Goal: Task Accomplishment & Management: Manage account settings

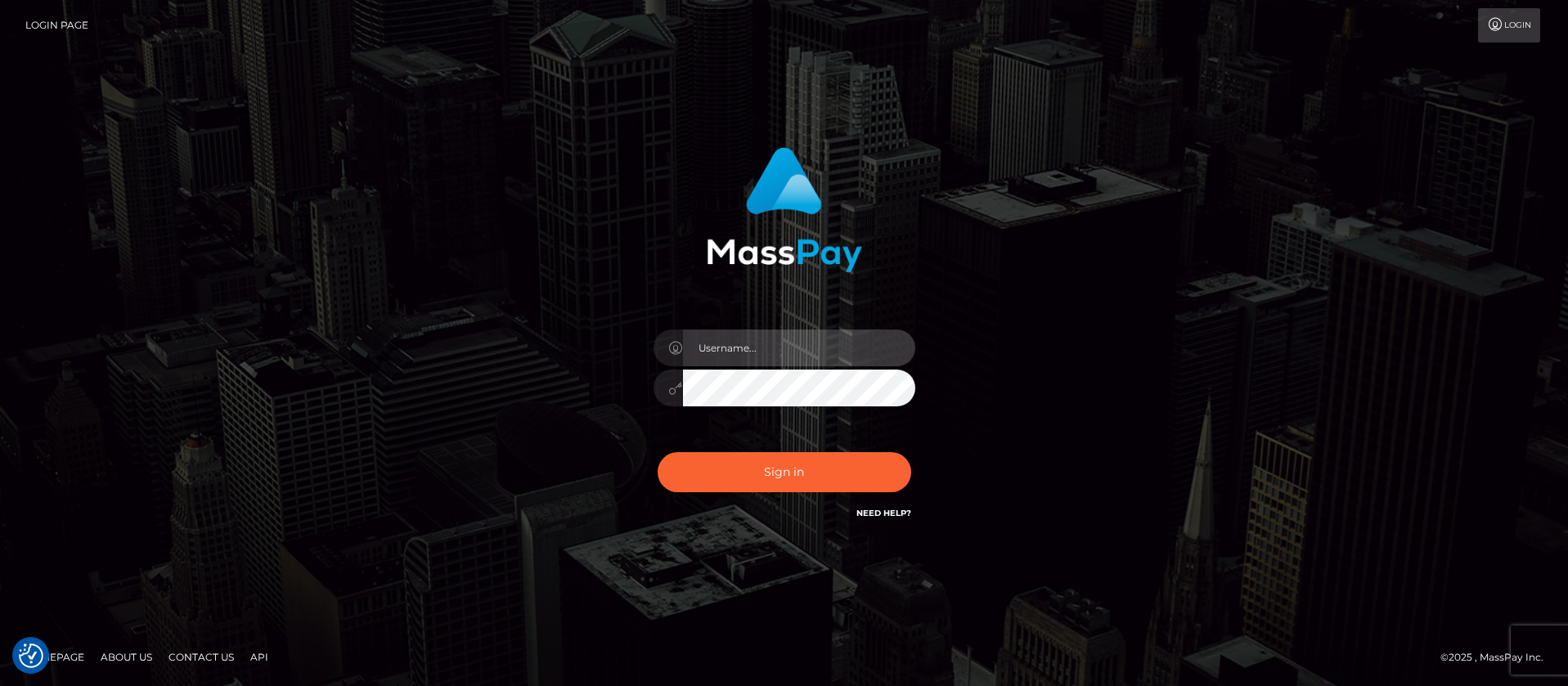
type input "balsaberisic"
click at [721, 440] on div "balsaberisic" at bounding box center [785, 380] width 287 height 125
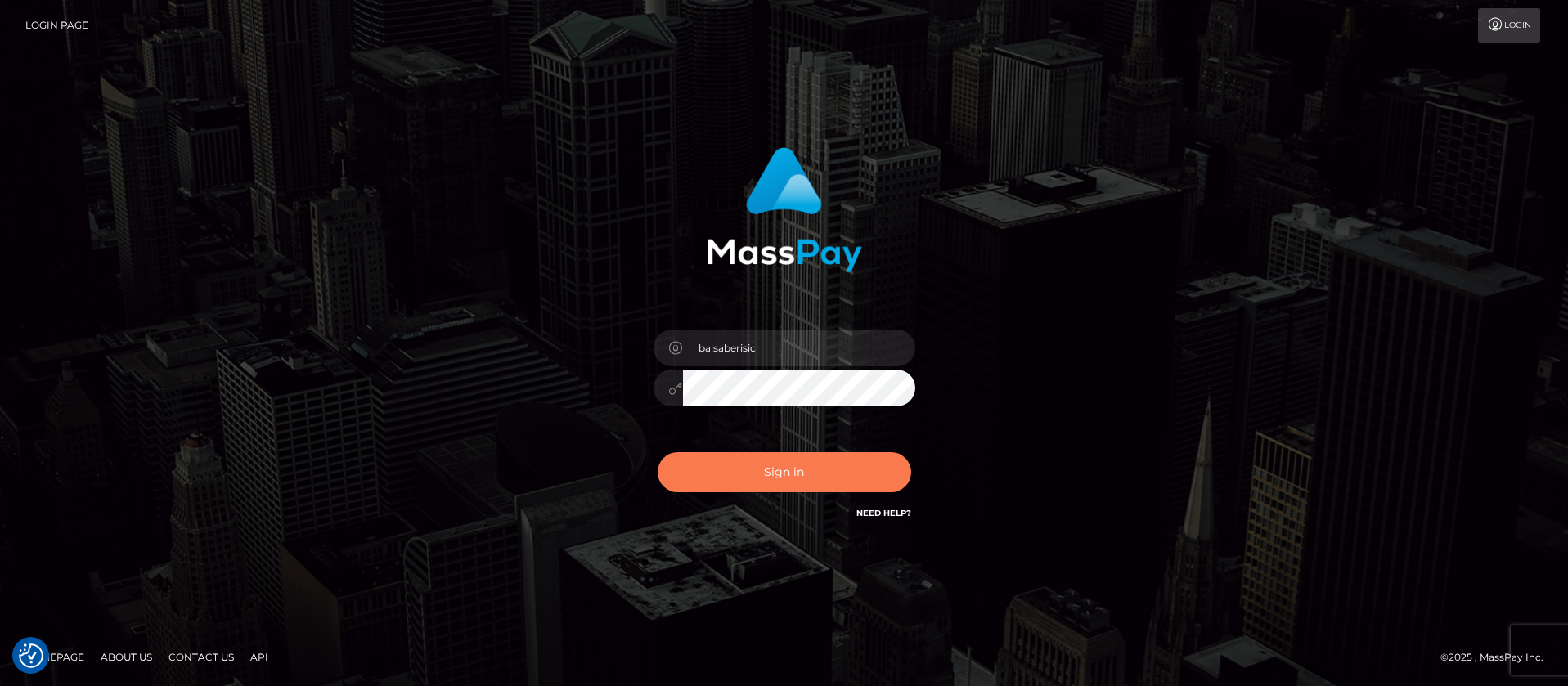
click at [720, 455] on button "Sign in" at bounding box center [785, 472] width 254 height 40
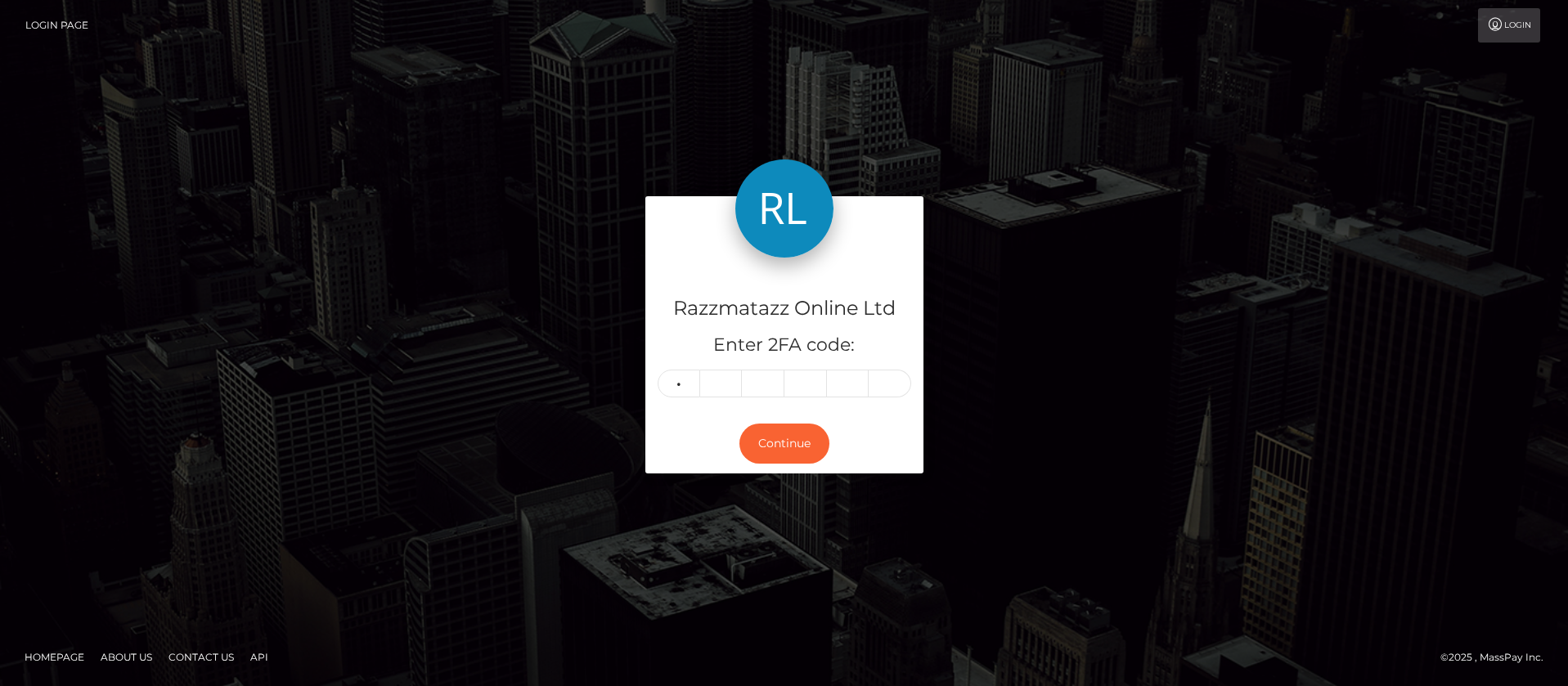
type input "6"
type input "2"
type input "6"
type input "5"
type input "0"
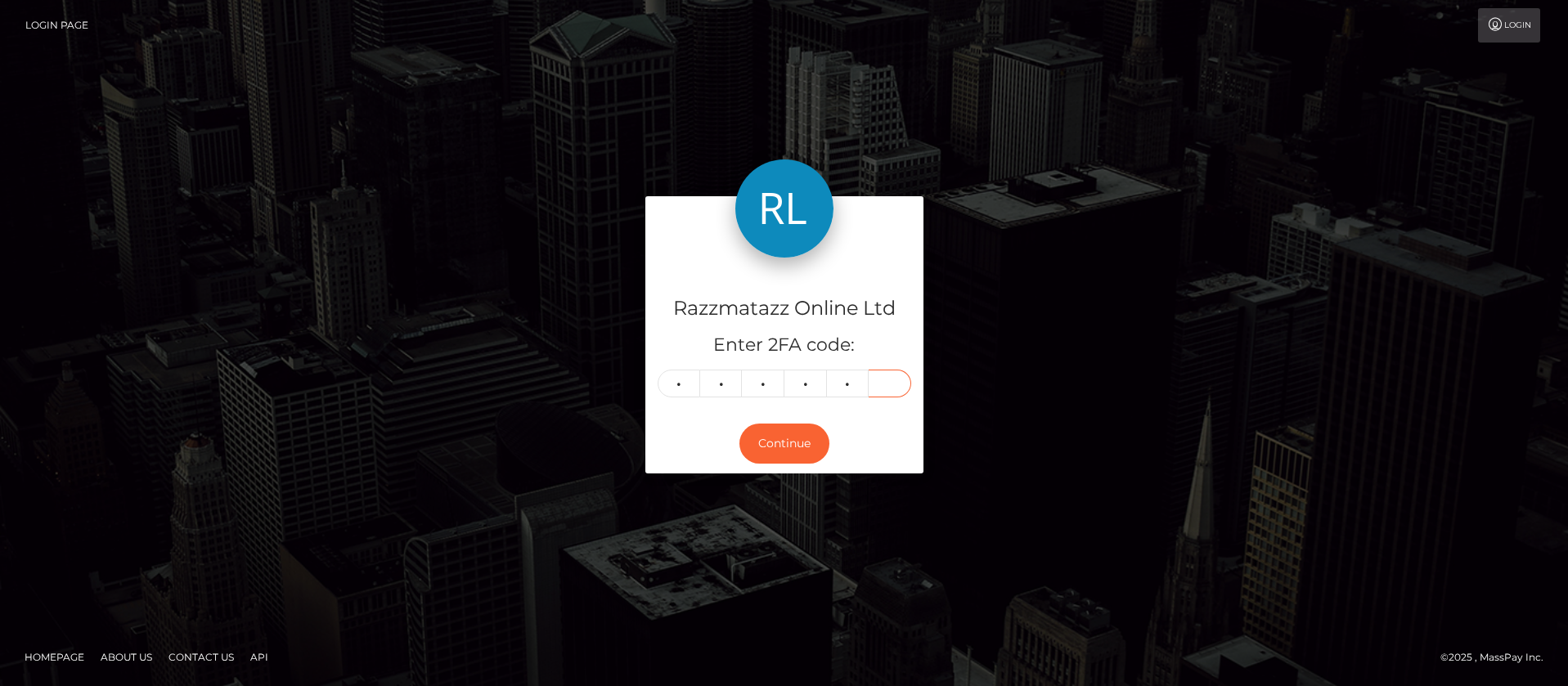
type input "9"
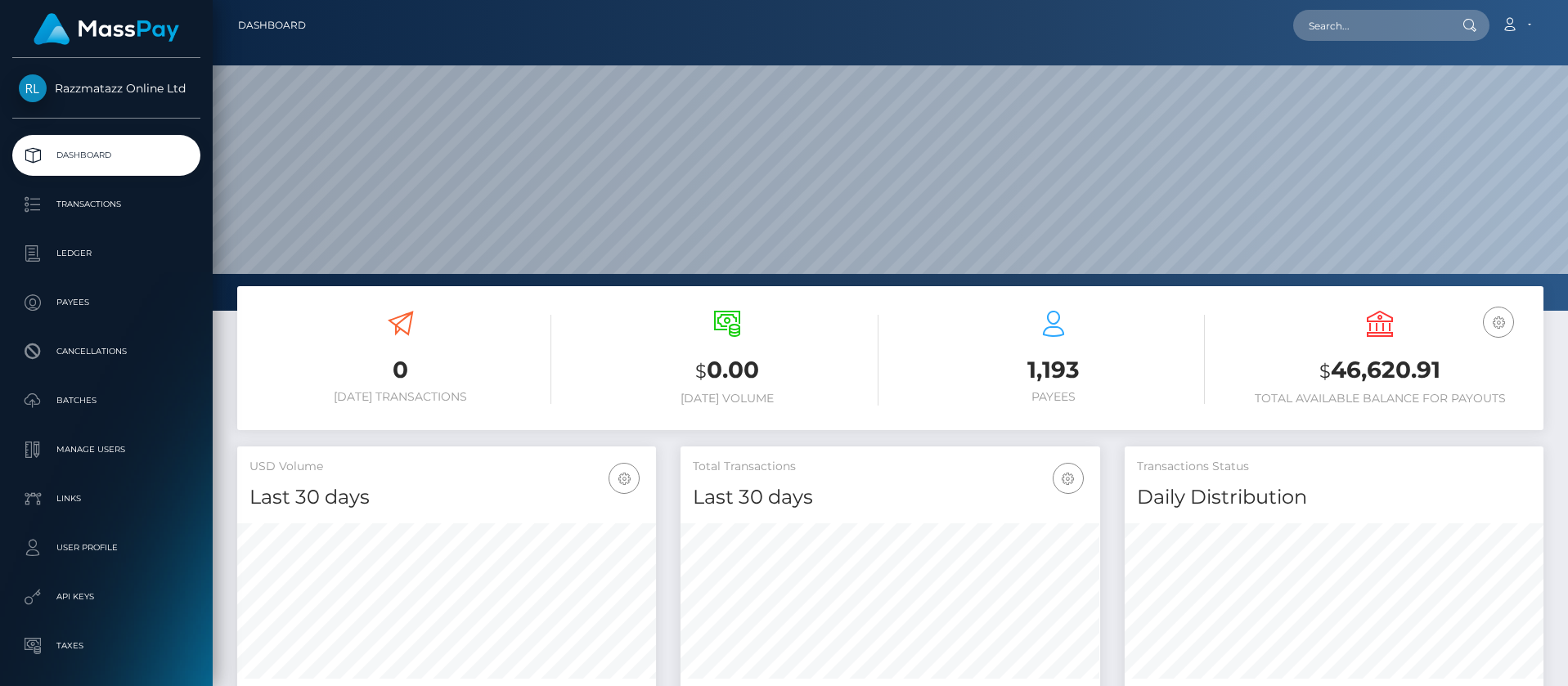
scroll to position [291, 420]
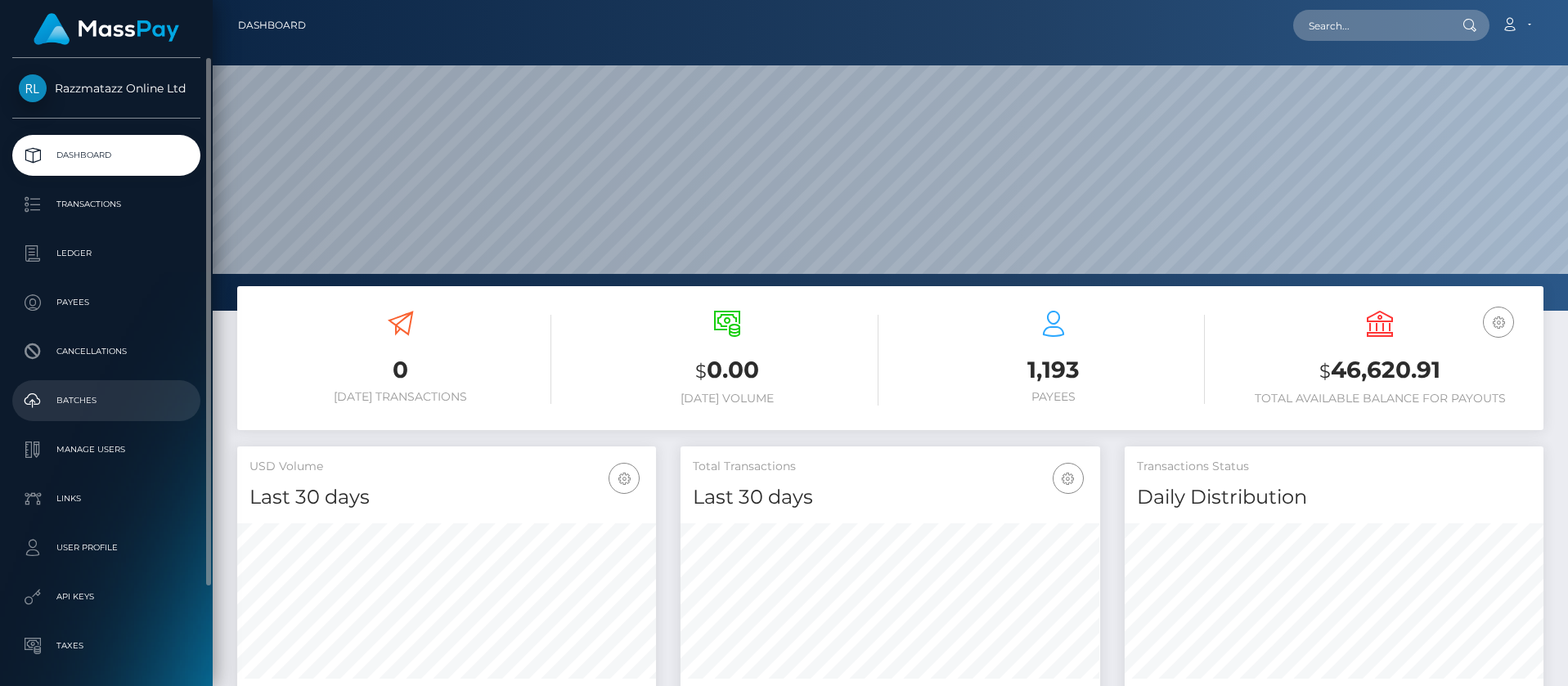
click at [135, 396] on p "Batches" at bounding box center [106, 401] width 175 height 25
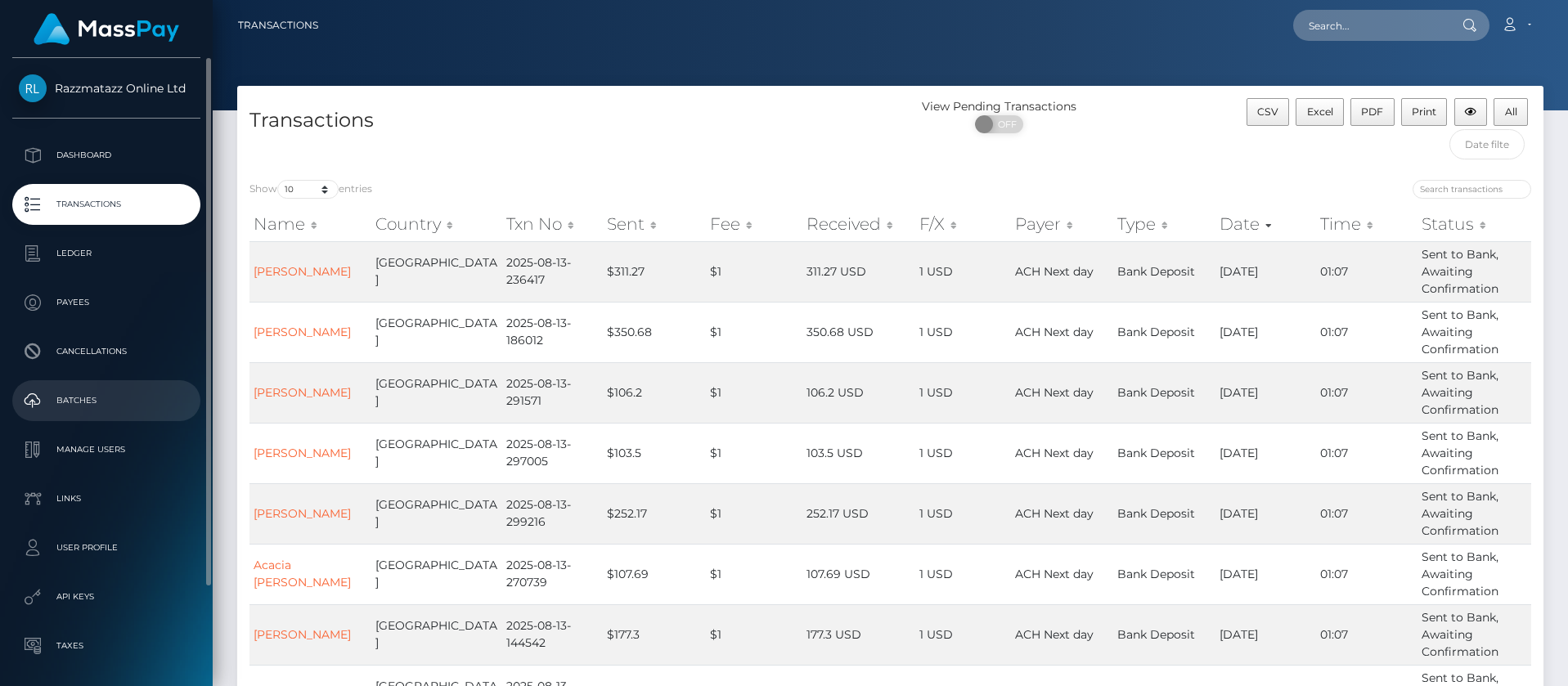
click at [111, 391] on p "Batches" at bounding box center [106, 401] width 175 height 25
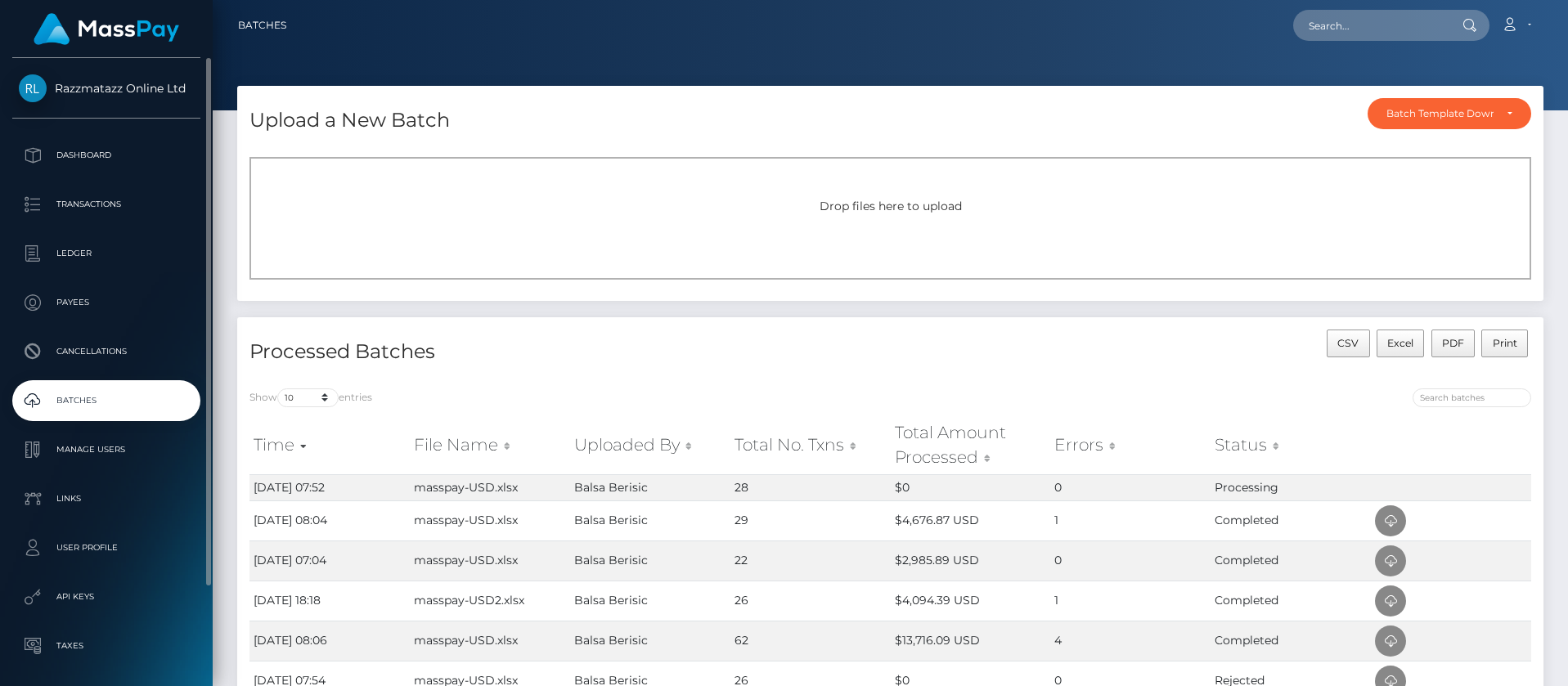
click at [150, 408] on p "Batches" at bounding box center [106, 401] width 175 height 25
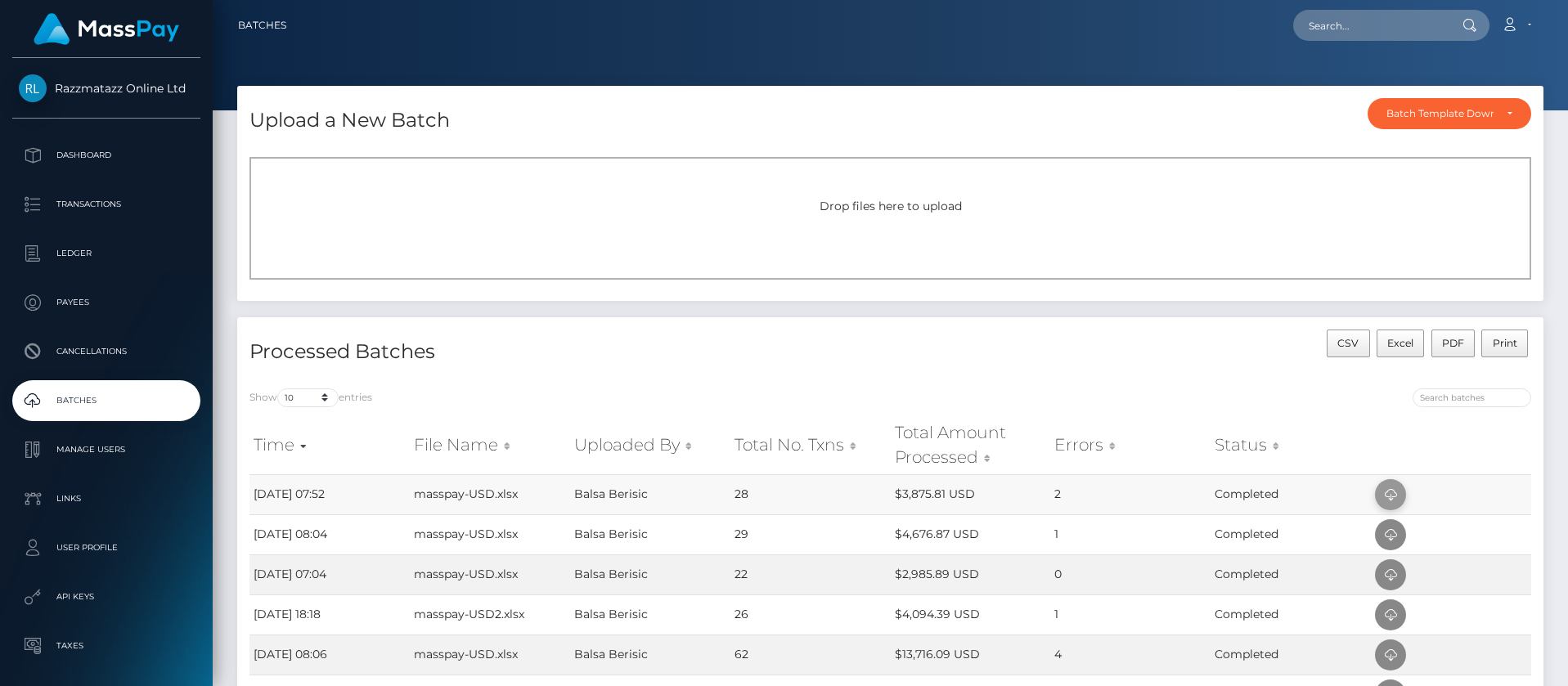
click at [1392, 485] on icon at bounding box center [1391, 495] width 20 height 21
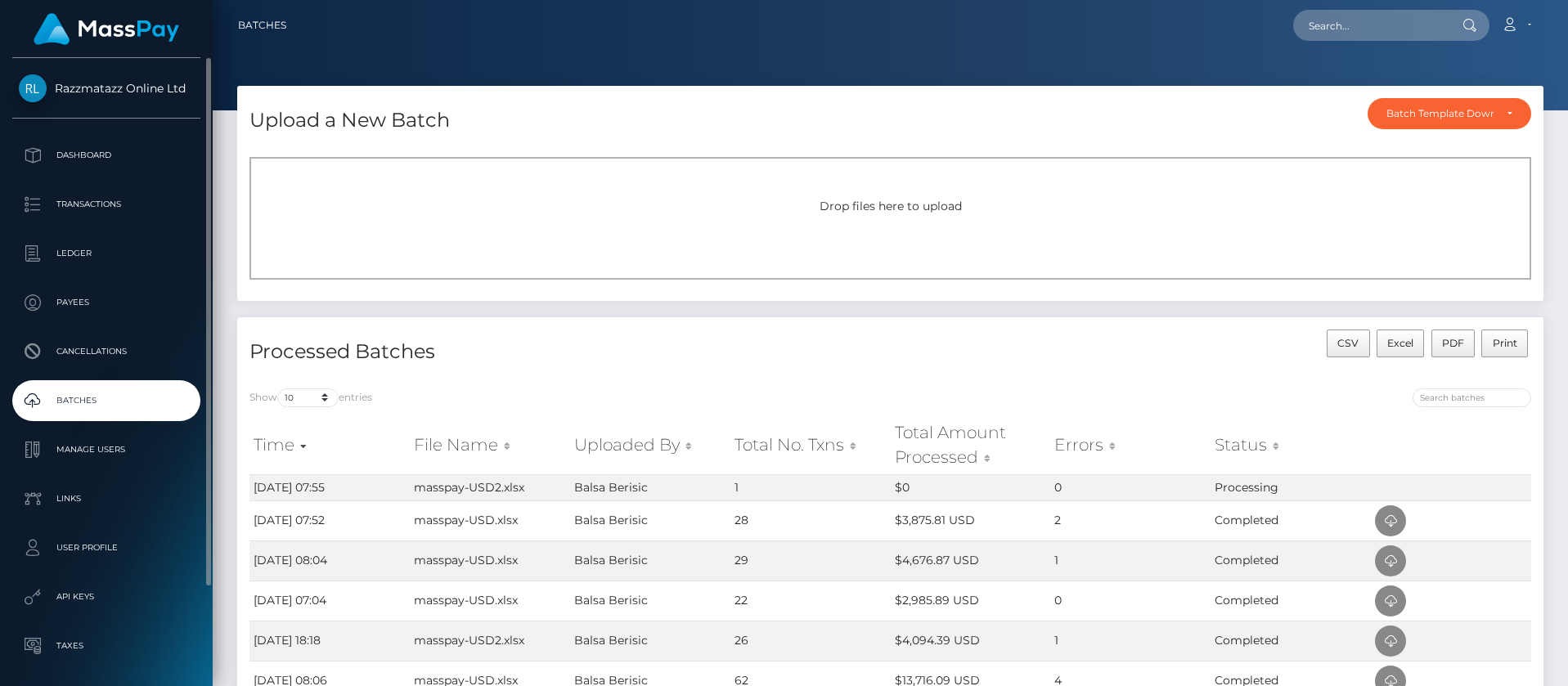
click at [152, 400] on p "Batches" at bounding box center [106, 401] width 175 height 25
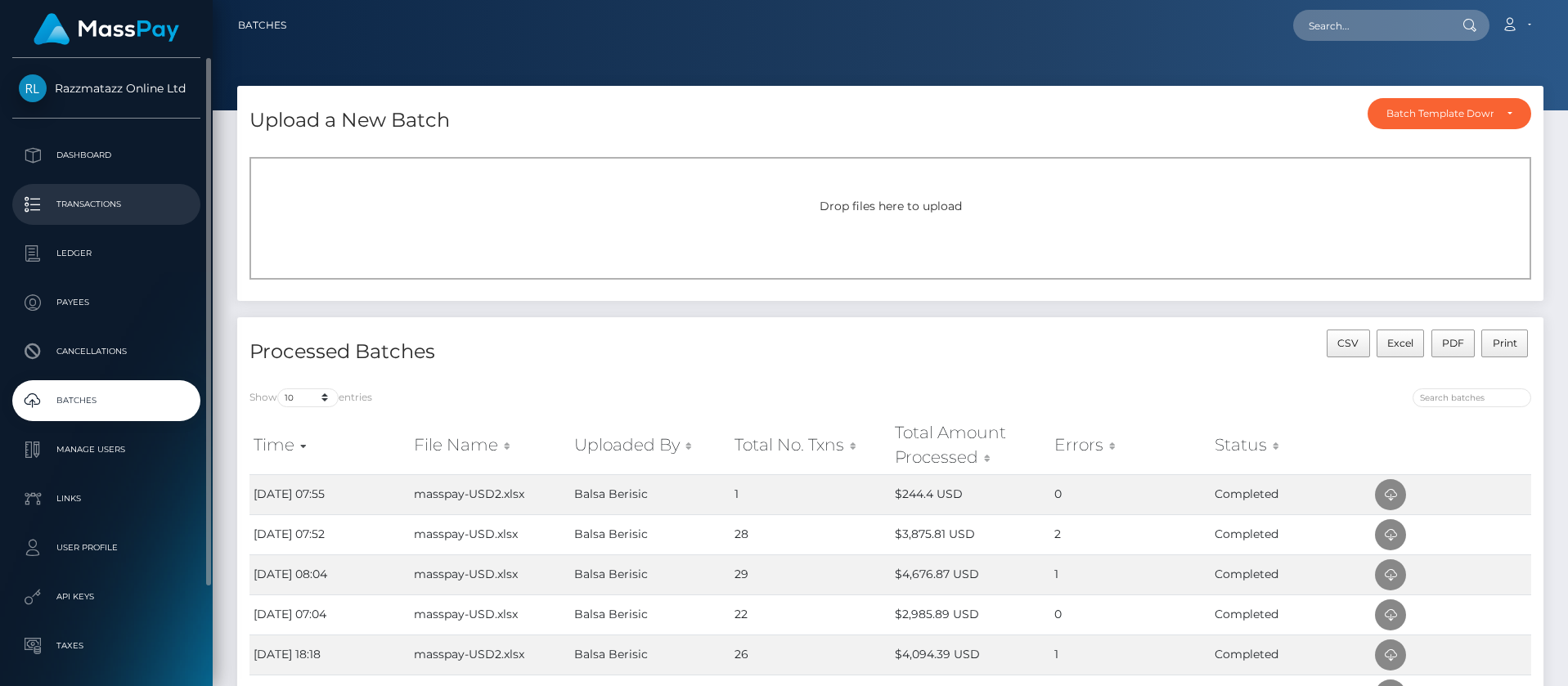
click at [74, 217] on link "Transactions" at bounding box center [106, 204] width 188 height 41
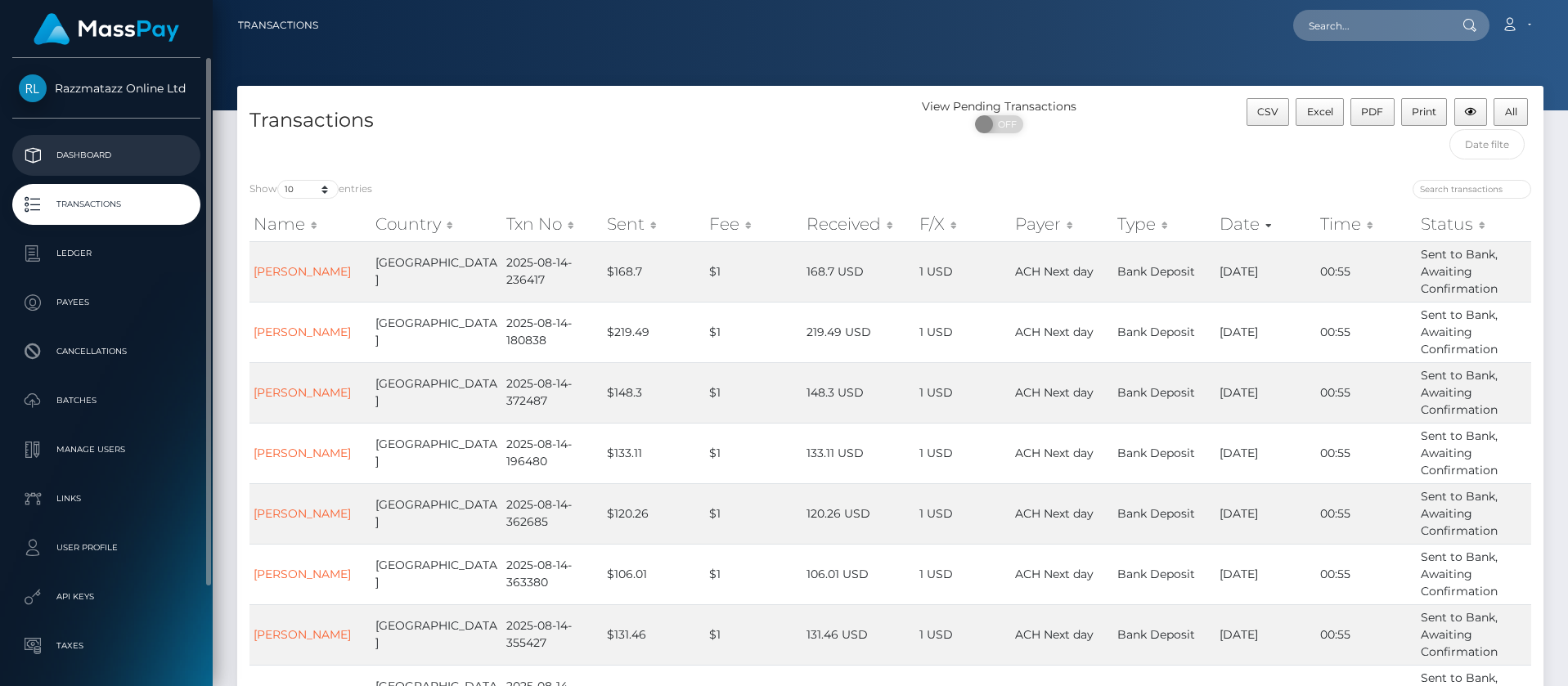
click at [125, 163] on p "Dashboard" at bounding box center [106, 156] width 175 height 25
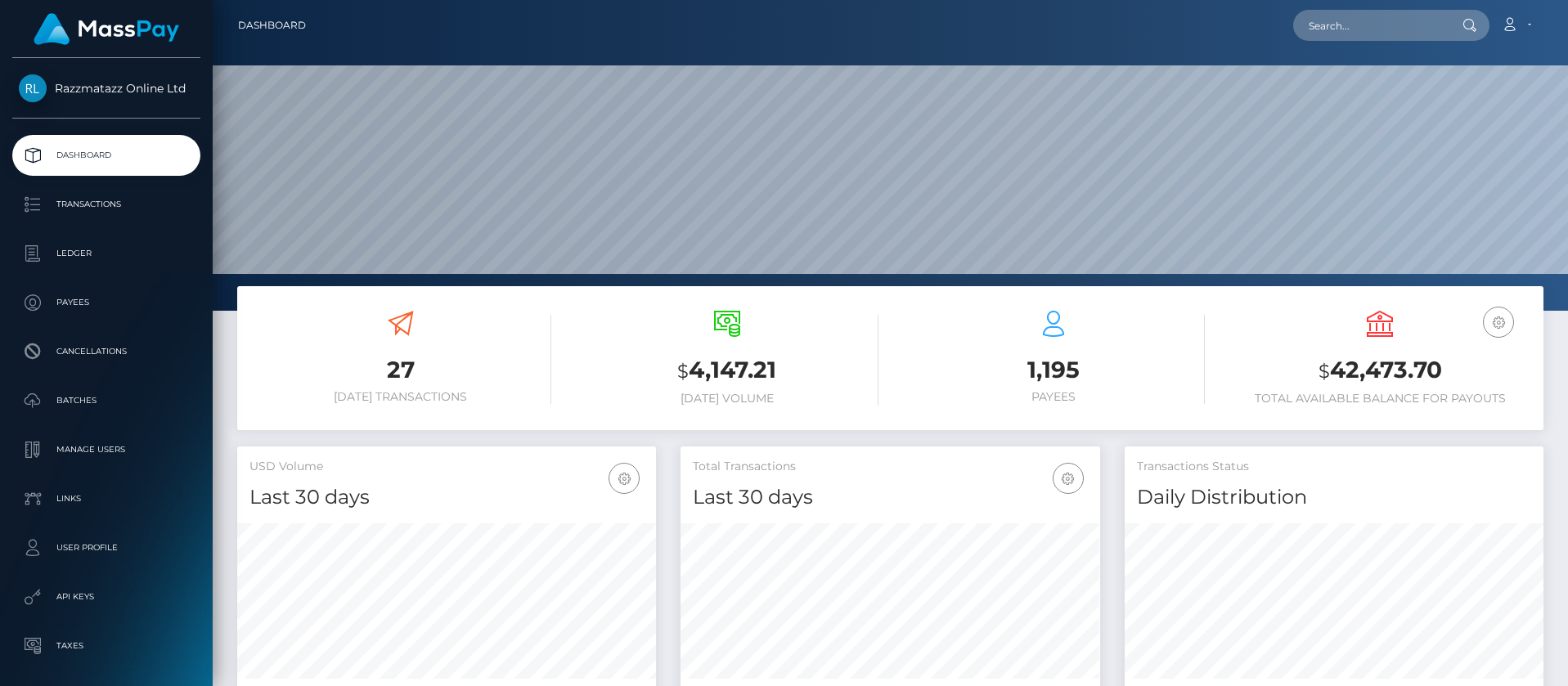
scroll to position [291, 420]
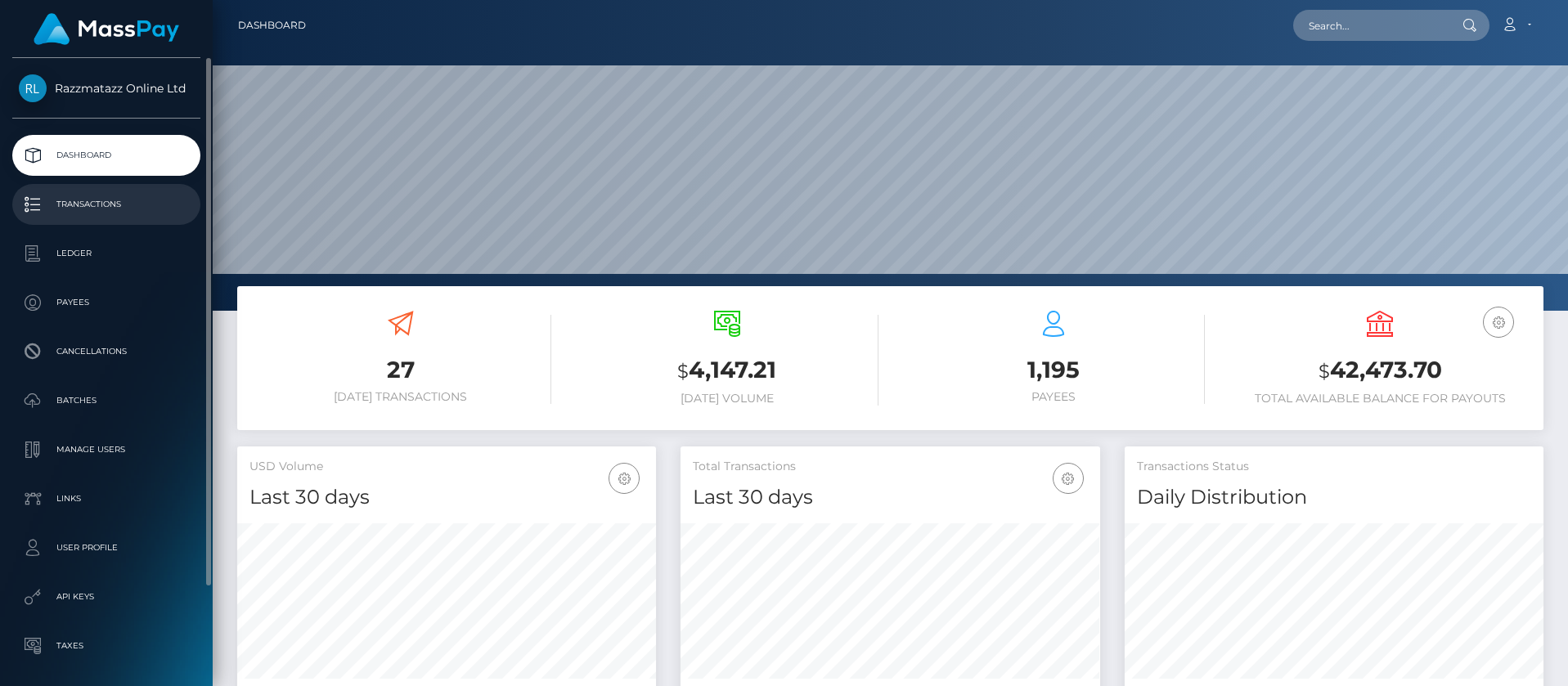
click at [138, 202] on p "Transactions" at bounding box center [106, 204] width 175 height 25
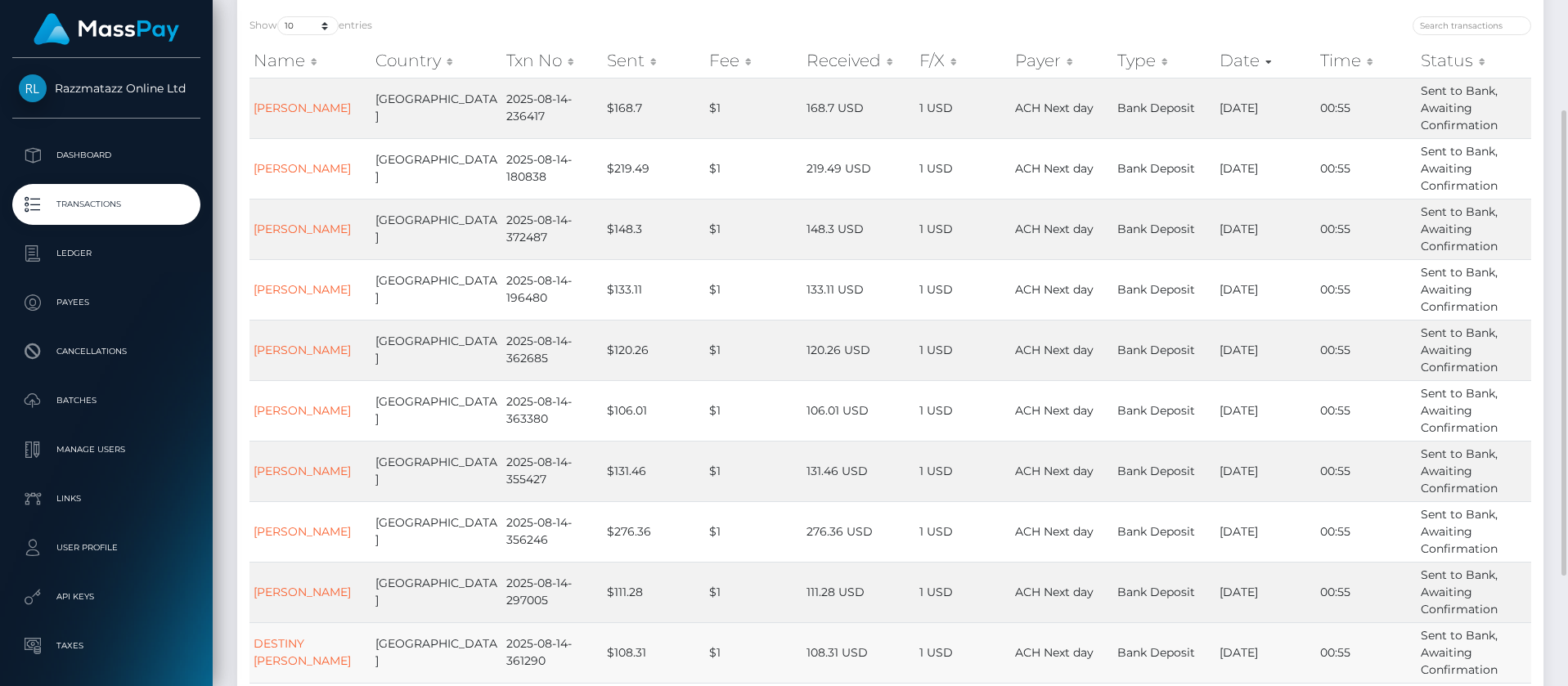
scroll to position [245, 0]
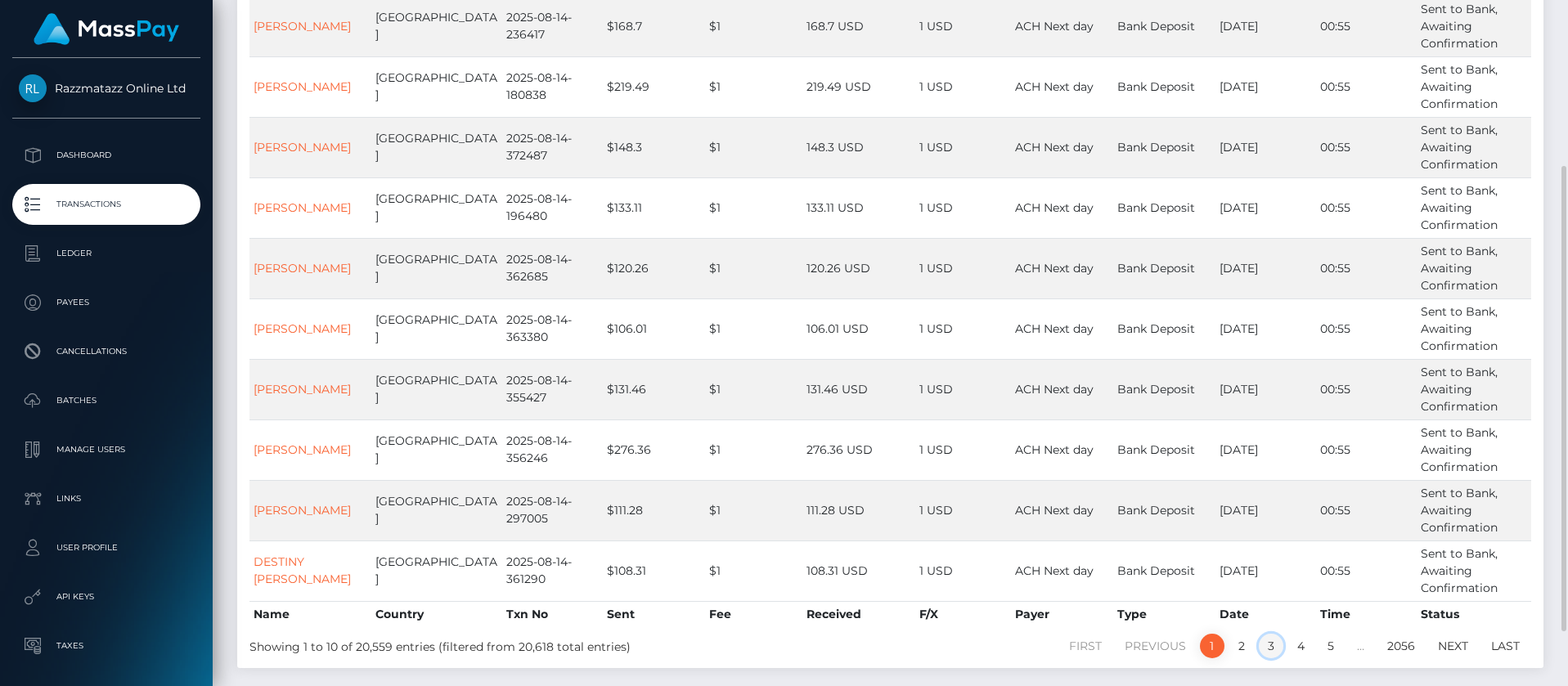
click at [1272, 640] on link "3" at bounding box center [1272, 646] width 25 height 25
click at [1245, 640] on link "2" at bounding box center [1242, 646] width 25 height 25
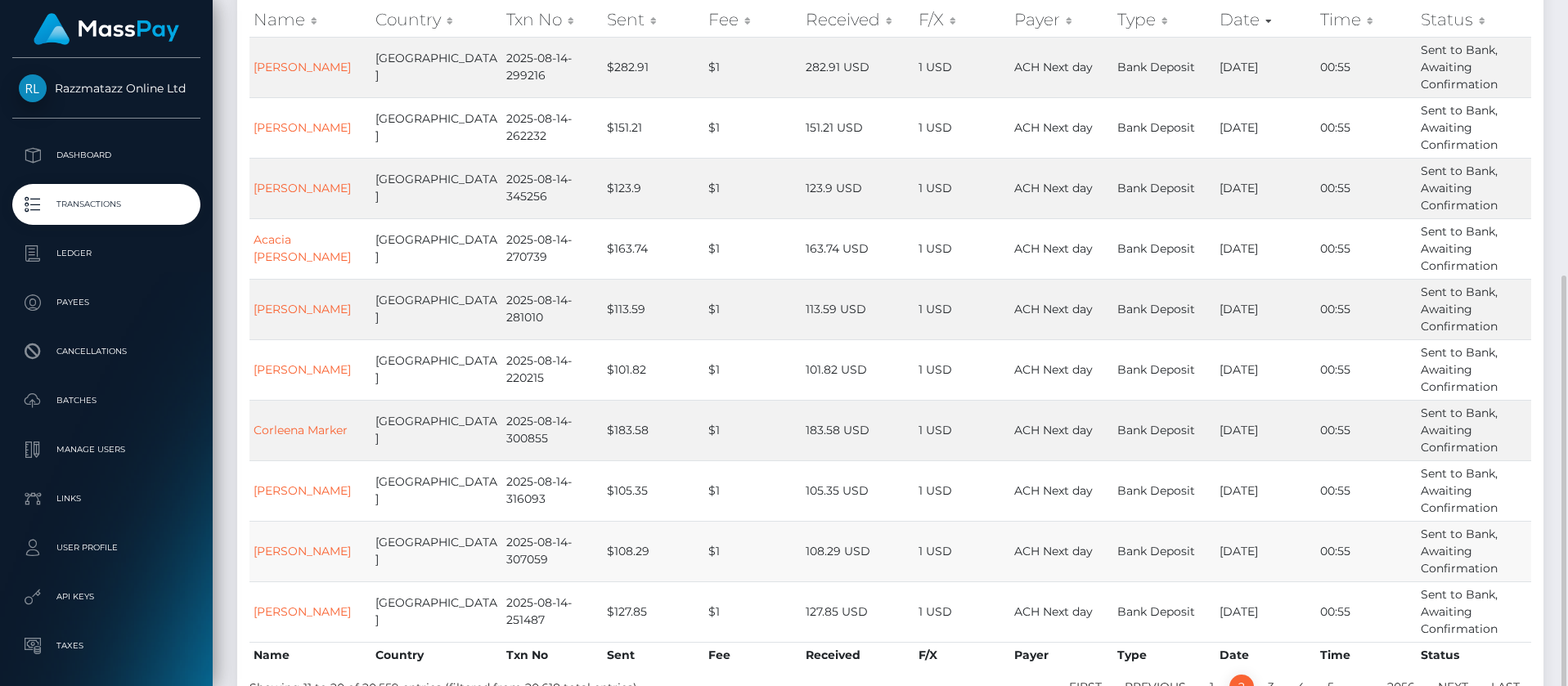
scroll to position [287, 0]
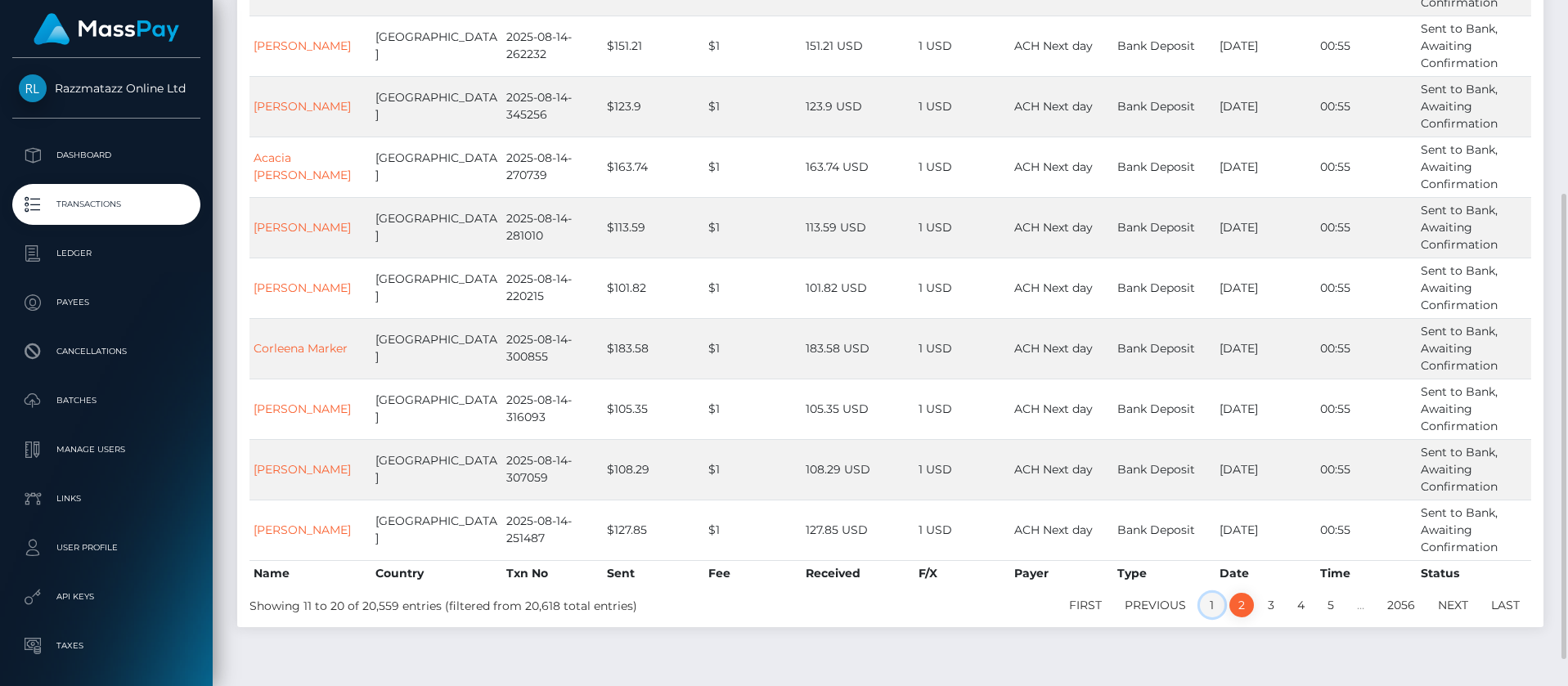
click at [1203, 611] on link "1" at bounding box center [1212, 605] width 25 height 25
